Goal: Navigation & Orientation: Go to known website

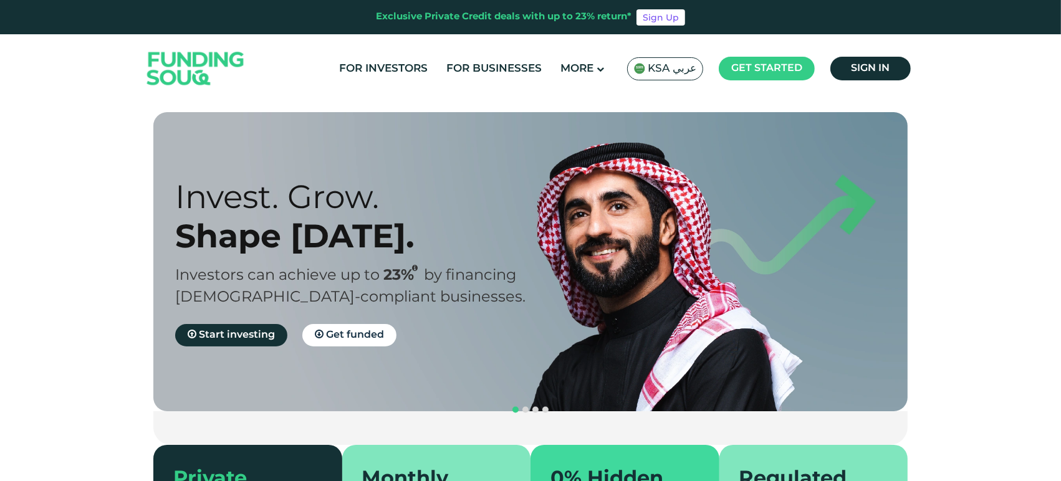
click at [655, 70] on span "KSA عربي" at bounding box center [672, 69] width 49 height 14
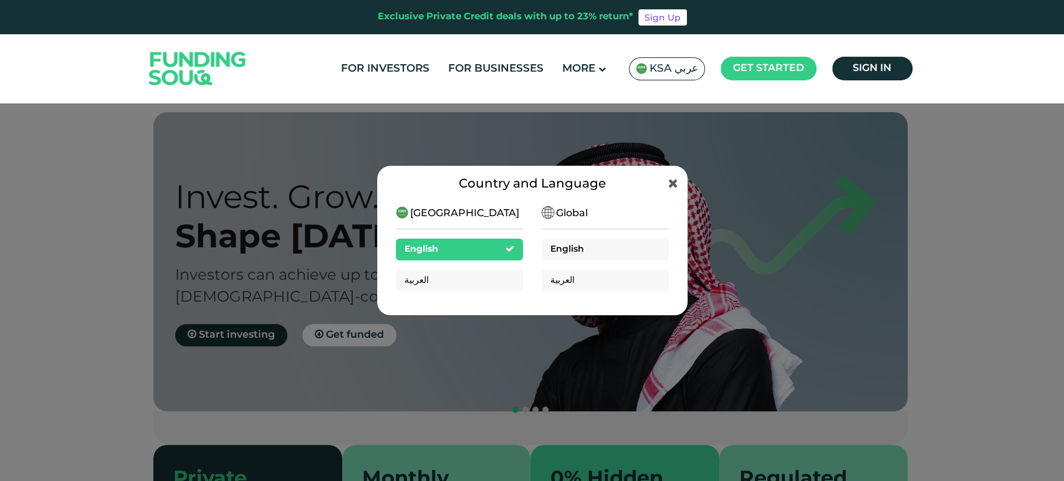
click at [575, 250] on span "English" at bounding box center [567, 249] width 34 height 9
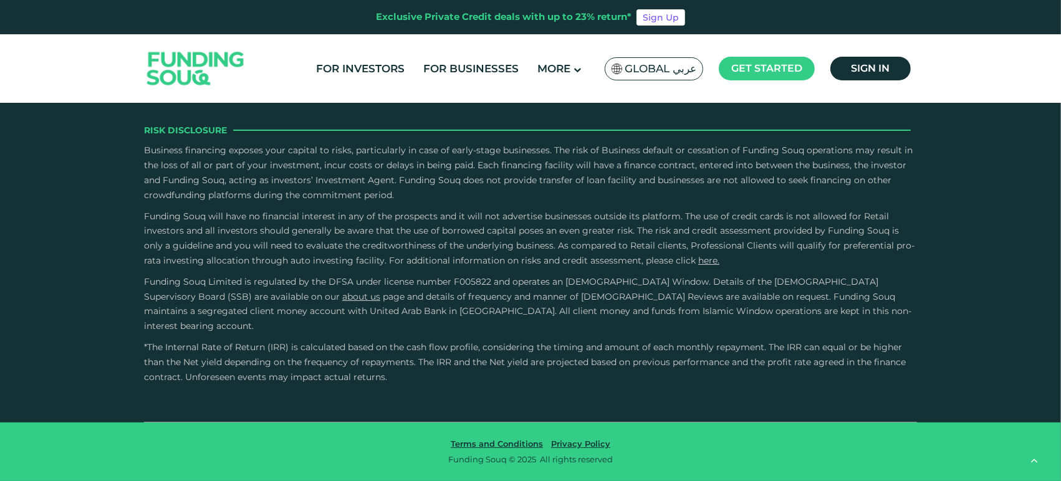
type tc-range-slider "4"
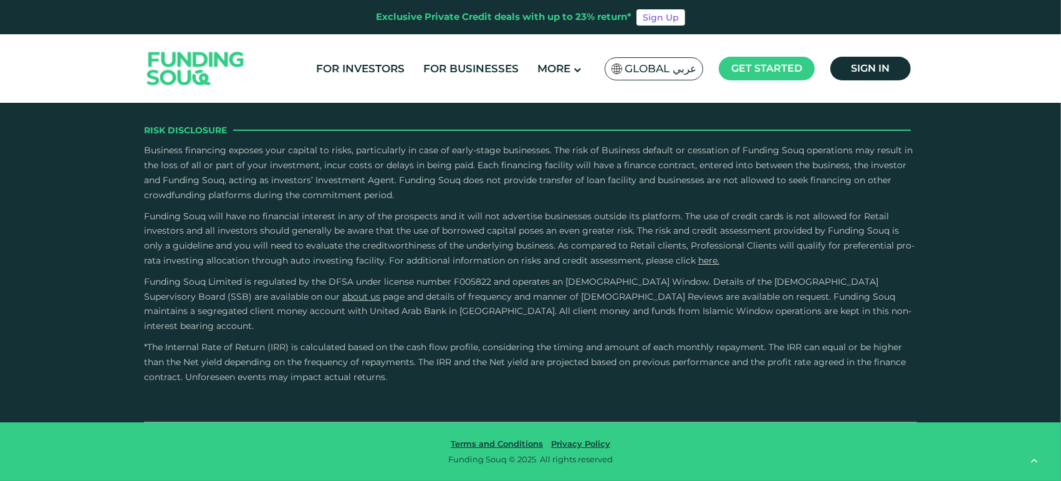
copy div "Fintech Hive, DIFC, Dubai, United Arab Emirates Get Directions Contact +971 558…"
